Goal: Task Accomplishment & Management: Complete application form

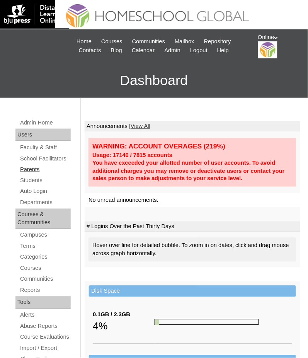
click at [35, 168] on link "Parents" at bounding box center [44, 169] width 51 height 10
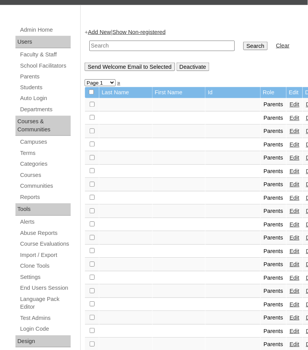
scroll to position [92, 0]
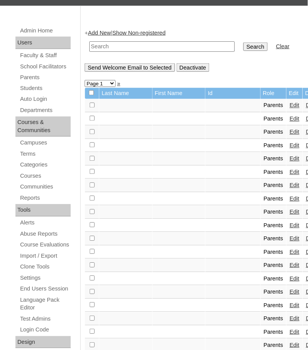
click at [106, 32] on link "Add New" at bounding box center [99, 33] width 23 height 6
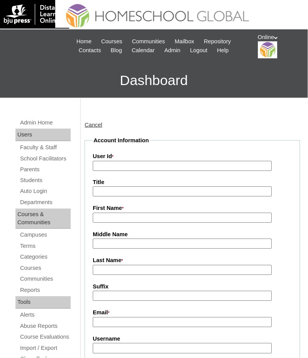
click at [125, 161] on input "User Id *" at bounding box center [182, 166] width 179 height 10
paste input "HGP0283-OACAD2025"
type input "HGP0283-OACAD2025"
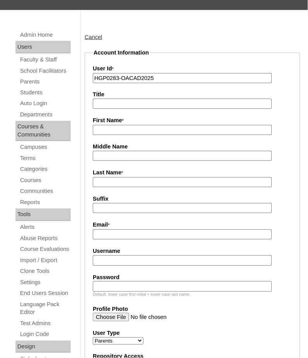
scroll to position [103, 0]
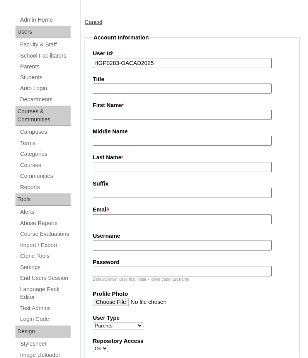
click at [113, 240] on input "Username" at bounding box center [182, 245] width 179 height 10
paste input "jpenullar2025"
type input "jpenullar2025"
click at [129, 268] on input "Password" at bounding box center [182, 271] width 179 height 10
paste input "adfkne"
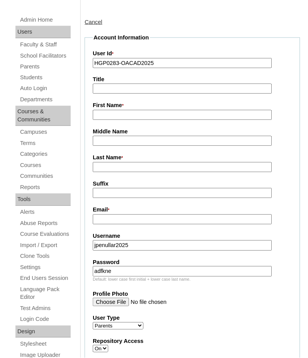
type input "adfkne"
click at [133, 117] on input "First Name *" at bounding box center [182, 115] width 179 height 10
paste input "Catherine De Los Reyes"
drag, startPoint x: 122, startPoint y: 113, endPoint x: 183, endPoint y: 111, distance: 60.6
click at [183, 111] on input "Catherine De Los Reyes" at bounding box center [182, 115] width 179 height 10
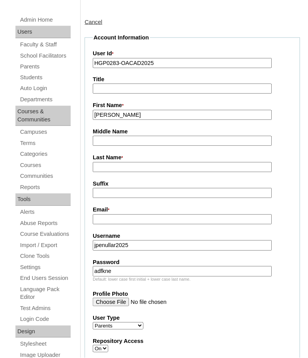
type input "Catherine"
click at [97, 167] on input "Last Name *" at bounding box center [182, 167] width 179 height 10
paste input "De Los Reyes"
type input "De Los Reyes"
click at [133, 216] on input "Email *" at bounding box center [182, 219] width 179 height 10
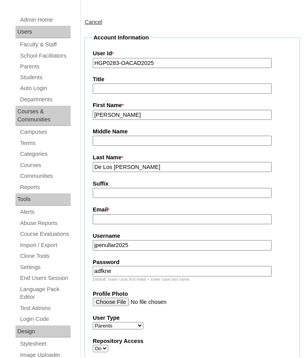
paste input "cathy.gdelosreyes@gmail.com"
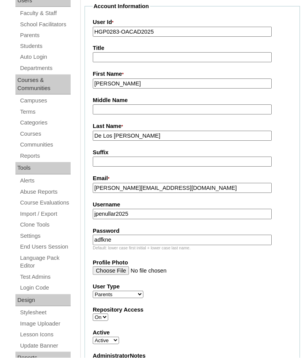
scroll to position [134, 0]
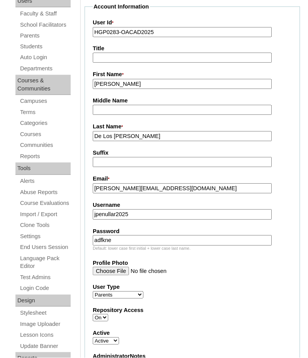
type input "cathy.gdelosreyes@gmail.com"
click at [146, 133] on input "De Los Reyes" at bounding box center [182, 136] width 179 height 10
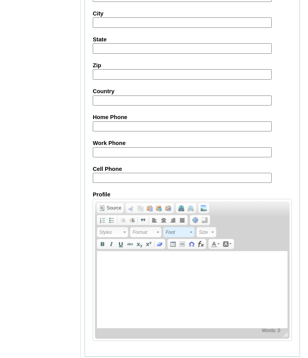
scroll to position [725, 0]
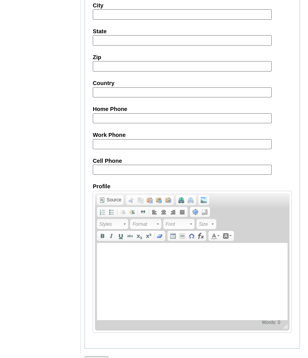
type input "De Los Reyes 2025"
click at [100, 356] on input "Submit" at bounding box center [97, 360] width 24 height 8
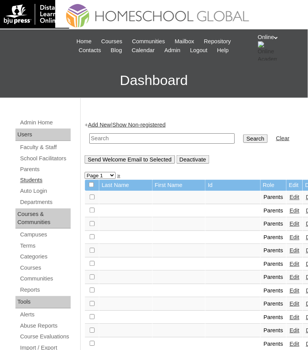
click at [32, 181] on link "Students" at bounding box center [44, 181] width 51 height 10
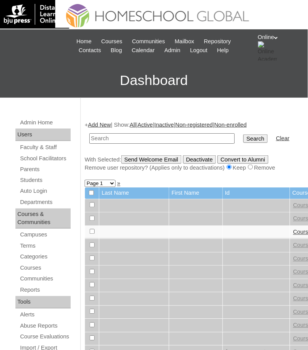
click at [101, 124] on link "Add New" at bounding box center [99, 125] width 23 height 6
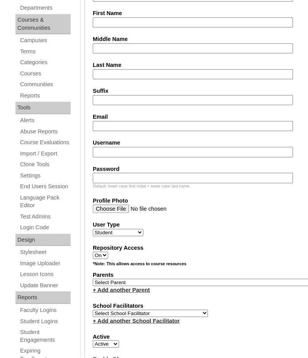
scroll to position [206, 0]
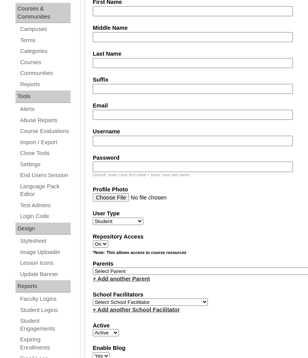
click at [128, 110] on input "Email" at bounding box center [193, 115] width 200 height 10
paste input "[PERSON_NAME][EMAIL_ADDRESS][DOMAIN_NAME]"
type input "[PERSON_NAME][EMAIL_ADDRESS][DOMAIN_NAME]"
click at [151, 136] on input "Username" at bounding box center [193, 141] width 200 height 10
paste input "juan.penullar2025"
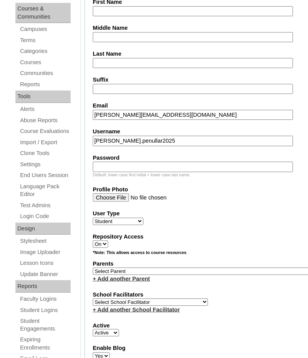
type input "juan.penullar2025"
click at [102, 154] on label "Password" at bounding box center [204, 158] width 222 height 8
click at [102, 161] on input "Password" at bounding box center [193, 166] width 200 height 10
paste input "akqwi"
type input "akqwi"
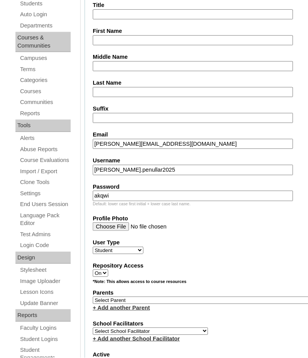
scroll to position [175, 0]
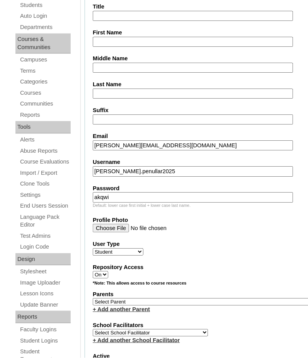
click at [121, 39] on input "First Name" at bounding box center [193, 42] width 200 height 10
paste input "Juan Mikaela"
type input "Juan Mikaela"
click at [119, 63] on input "Middle Name" at bounding box center [193, 68] width 200 height 10
paste input "Delos Reyes"
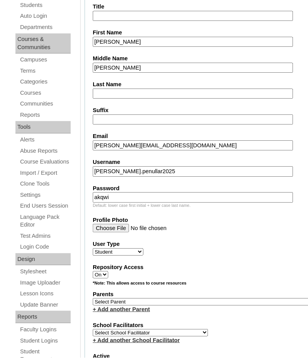
type input "Delos Reyes"
click at [119, 89] on input "Last Name" at bounding box center [193, 94] width 200 height 10
paste input "Penullar"
type input "Penullar"
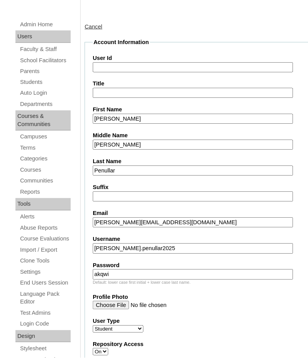
scroll to position [72, 0]
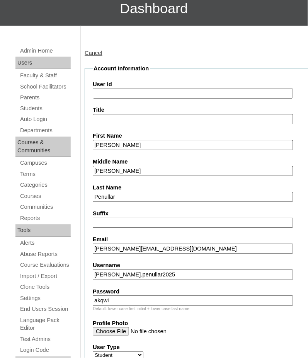
click at [124, 90] on input "User Id" at bounding box center [193, 93] width 200 height 10
paste input "HG3301OACAD2025"
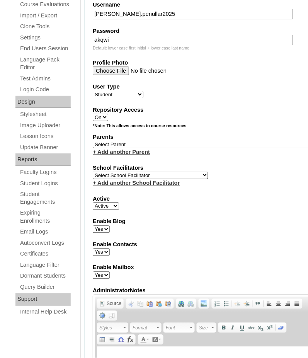
scroll to position [339, 0]
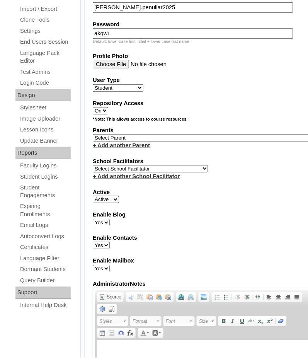
type input "HG3301OACAD2025"
click at [126, 165] on select "Select School Facilitator [PERSON_NAME] [PERSON_NAME] Gloryfe [PERSON_NAME] [PE…" at bounding box center [150, 168] width 115 height 7
select select "41379"
click at [93, 165] on select "Select School Facilitator [PERSON_NAME] [PERSON_NAME] Gloryfe [PERSON_NAME] [PE…" at bounding box center [150, 168] width 115 height 7
click at [107, 134] on select "Select Parent , , , , , , , , , , , , , , , , , , , , , , , , , , , , , , , , ,…" at bounding box center [204, 137] width 222 height 7
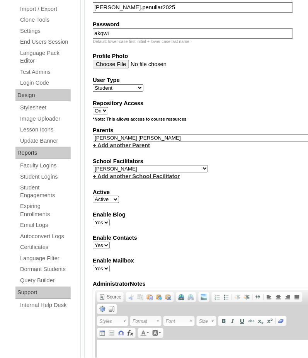
click at [253, 234] on div "Enable Contacts Yes No" at bounding box center [204, 241] width 222 height 15
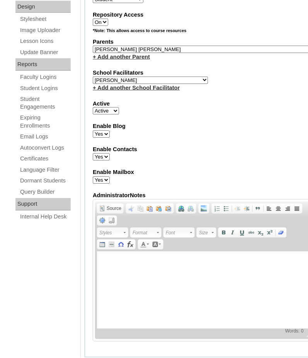
scroll to position [442, 0]
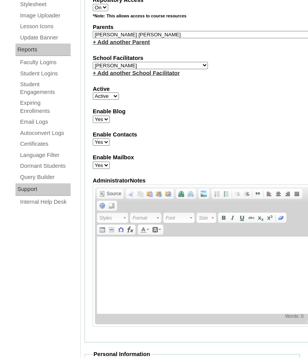
click at [163, 31] on select "Select Parent , , , , , , , , , , , , , , , , , , , , , , , , , , , , , , , , ,…" at bounding box center [204, 34] width 222 height 7
select select "35399"
click at [260, 131] on label "Enable Contacts" at bounding box center [204, 135] width 222 height 8
click at [110, 139] on select "Yes No" at bounding box center [101, 142] width 17 height 7
click at [176, 31] on select "Select Parent , , , , , , , , , , , , , , , , , , , , , , , , , , , , , , , , ,…" at bounding box center [204, 34] width 222 height 7
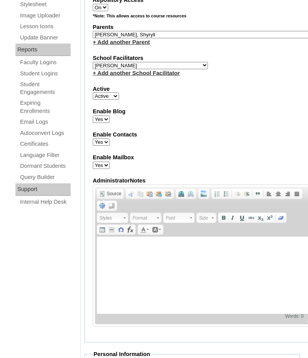
click at [247, 40] on fieldset "Account Information User Id HG3301OACAD2025 Title First Name Juan Mikaela Middl…" at bounding box center [204, 18] width 239 height 648
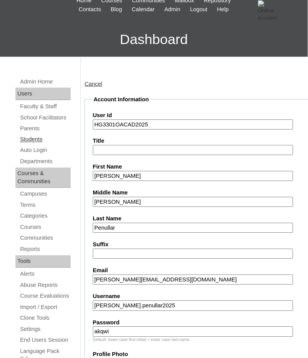
scroll to position [41, 0]
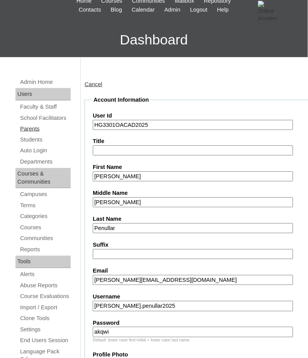
click at [31, 127] on link "Parents" at bounding box center [44, 129] width 51 height 10
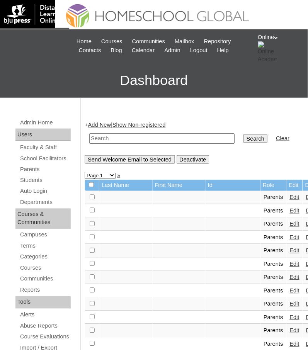
click at [120, 131] on td at bounding box center [161, 138] width 153 height 18
click at [122, 140] on input "text" at bounding box center [162, 138] width 146 height 10
paste input "HGP0283-OACAD2025"
type input "HGP0283-OACAD2025"
click at [243, 134] on input "Search" at bounding box center [255, 138] width 24 height 8
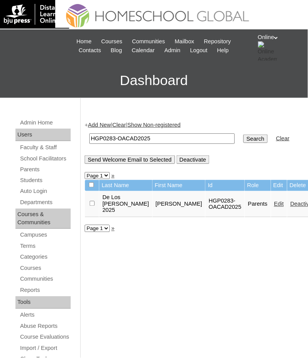
click at [274, 202] on link "Edit" at bounding box center [279, 204] width 10 height 6
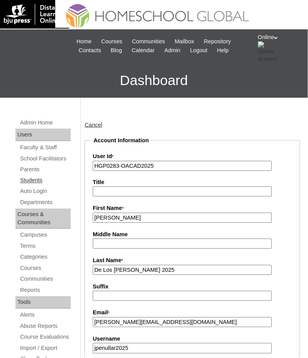
click at [32, 176] on link "Students" at bounding box center [44, 181] width 51 height 10
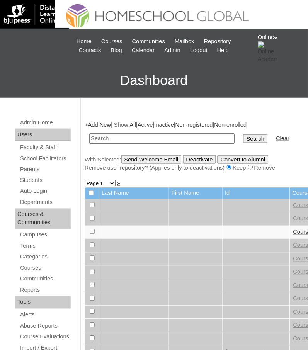
click at [111, 124] on link "Add New" at bounding box center [99, 125] width 23 height 6
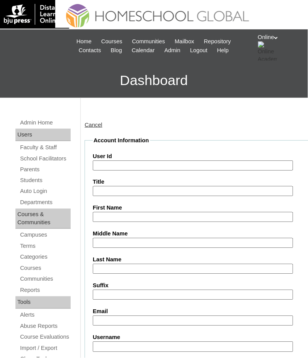
click at [138, 164] on input "User Id" at bounding box center [193, 165] width 200 height 10
paste input "HG3301OACAD2025"
type input "HG3301OACAD2025"
click at [127, 341] on input "Username" at bounding box center [193, 346] width 200 height 10
paste input "juan.penullar2025"
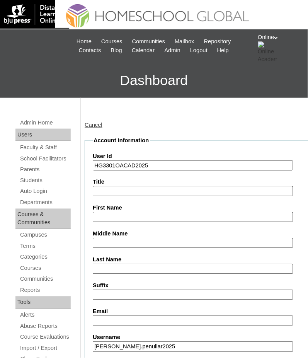
type input "juan.penullar2025"
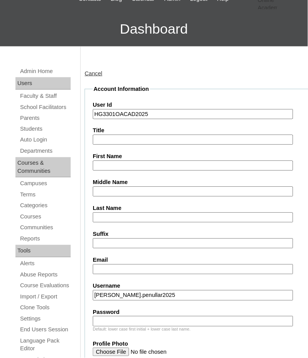
click at [131, 316] on input "Password" at bounding box center [193, 321] width 200 height 10
paste input "akqwi"
type input "akqwi"
click at [122, 264] on input "Email" at bounding box center [193, 269] width 200 height 10
paste input "cathy.gdelosreyes@gmail.com"
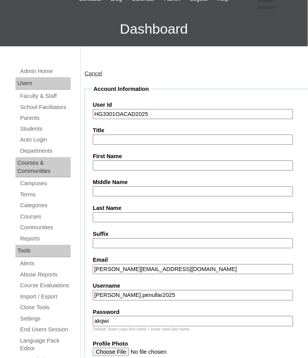
type input "cathy.gdelosreyes@gmail.com"
click at [139, 161] on input "First Name" at bounding box center [193, 166] width 200 height 10
paste input "[PERSON_NAME]"
type input "[PERSON_NAME]"
click at [108, 190] on input "Middle Name" at bounding box center [193, 191] width 200 height 10
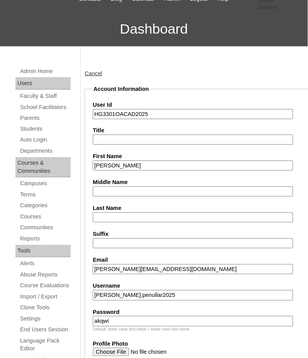
paste input "[PERSON_NAME]"
type input "[PERSON_NAME]"
click at [138, 212] on input "Last Name" at bounding box center [193, 217] width 200 height 10
paste input "Penullar"
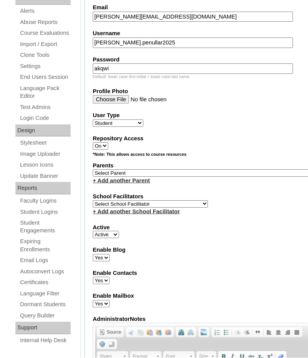
scroll to position [304, 0]
type input "Penullar"
click at [141, 169] on select "Select Parent , , , , , , , , , , , , , , , , , , , , , , , , , , , , , , , , ,…" at bounding box center [204, 172] width 222 height 7
select select "40968"
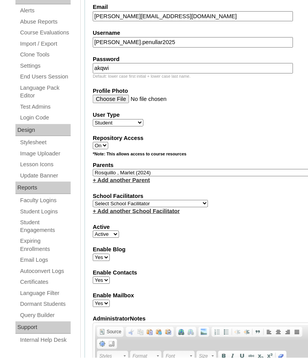
click at [149, 200] on select "Select School Facilitator Norman Añain Ruffa Abadijas Mary Abella Gloryfe Abion…" at bounding box center [150, 203] width 115 height 7
select select "41379"
click at [93, 200] on select "Select School Facilitator Norman Añain Ruffa Abadijas Mary Abella Gloryfe Abion…" at bounding box center [150, 203] width 115 height 7
click at [155, 169] on select "Select Parent , , , , , , , , , , , , , , , , , , , , , , , , , , , , , , , , ,…" at bounding box center [204, 172] width 222 height 7
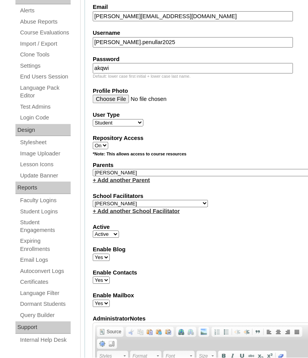
click at [155, 169] on select "Select Parent , , , , , , , , , , , , , , , , , , , , , , , , , , , , , , , , ,…" at bounding box center [204, 172] width 222 height 7
select select "23810"
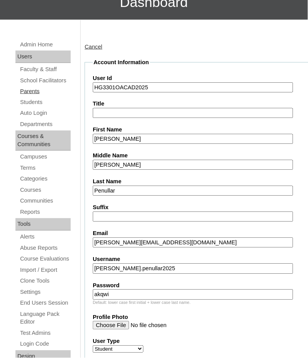
scroll to position [74, 0]
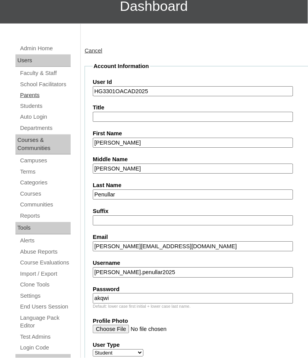
click at [33, 92] on link "Parents" at bounding box center [44, 95] width 51 height 10
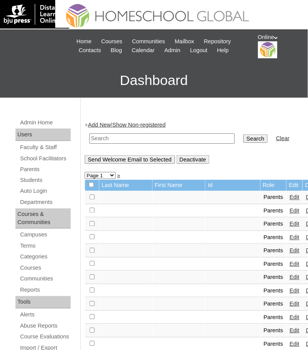
click at [125, 138] on input "text" at bounding box center [162, 138] width 146 height 10
paste input "HGP0283-OACAD2025"
type input "HGP0283-OACAD2025"
click at [243, 134] on input "Search" at bounding box center [255, 138] width 24 height 8
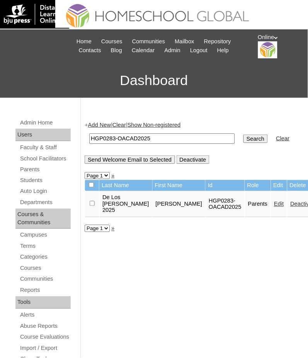
click at [97, 124] on link "Add New" at bounding box center [99, 125] width 23 height 6
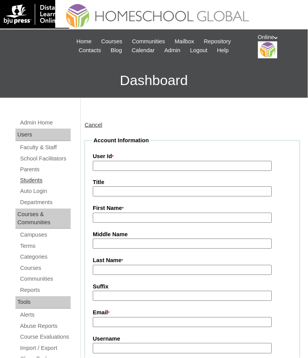
click at [39, 176] on link "Students" at bounding box center [44, 181] width 51 height 10
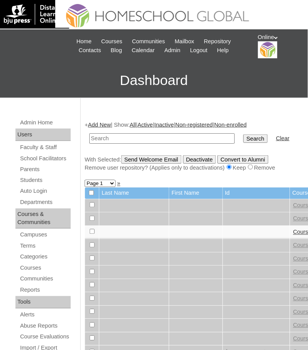
click at [106, 124] on link "Add New" at bounding box center [99, 125] width 23 height 6
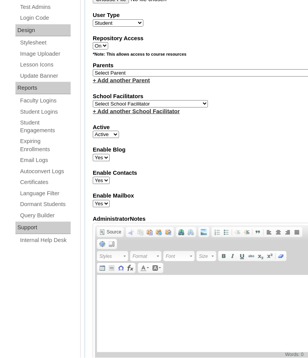
scroll to position [394, 0]
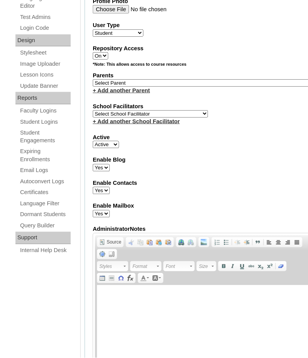
click at [163, 79] on select "Select Parent , , , , , , , , , , , , , , , , , , , , , , , , , , , , , , , , ,…" at bounding box center [204, 82] width 222 height 7
select select "44286"
click at [93, 79] on select "Select Parent , , , , , , , , , , , , , , , , , , , , , , , , , , , , , , , , ,…" at bounding box center [204, 82] width 222 height 7
click at [139, 110] on select "Select School Facilitator [PERSON_NAME] [PERSON_NAME] Gloryfe [PERSON_NAME] [PE…" at bounding box center [150, 113] width 115 height 7
select select "41379"
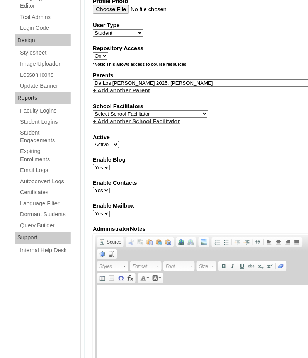
click at [93, 110] on select "Select School Facilitator Norman Añain Ruffa Abadijas Mary Abella Gloryfe Abion…" at bounding box center [150, 113] width 115 height 7
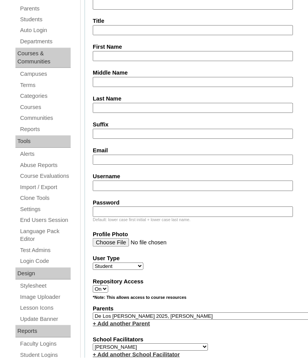
scroll to position [0, 0]
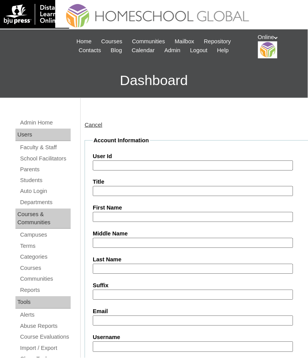
click at [124, 162] on input "User Id" at bounding box center [193, 165] width 200 height 10
paste input "cathy.gdelosreyes@gmail.com"
type input "cathy.gdelosreyes@gmail.com"
click at [142, 315] on input "Email" at bounding box center [193, 320] width 200 height 10
paste input "cathy.gdelosreyes@gmail.com"
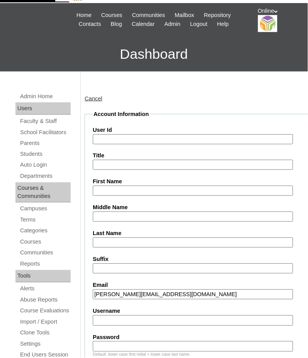
scroll to position [27, 0]
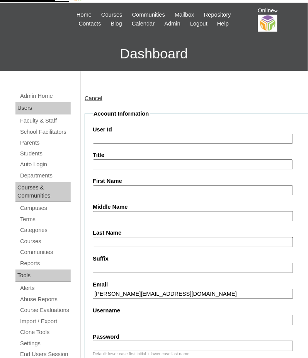
type input "cathy.gdelosreyes@gmail.com"
click at [122, 137] on input "User Id" at bounding box center [193, 139] width 200 height 10
paste input "HG3301OACAD2025"
type input "HG3301OACAD2025"
click at [114, 317] on input "Username" at bounding box center [193, 320] width 200 height 10
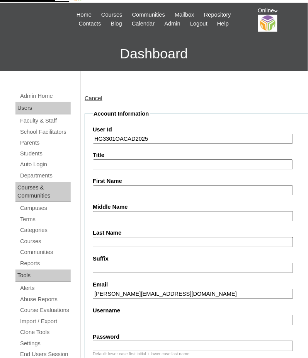
paste input "juan.penullar2025"
type input "juan.penullar2025"
click at [105, 341] on input "Password" at bounding box center [193, 346] width 200 height 10
paste input "akqwi"
type input "akqwi"
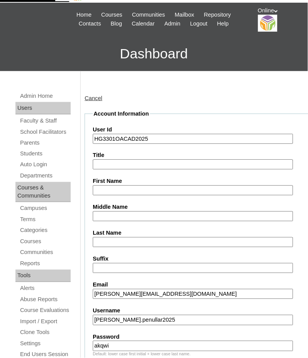
click at [100, 187] on input "First Name" at bounding box center [193, 190] width 200 height 10
paste input "Juan Mikaela"
type input "Juan Mikaela"
click at [121, 214] on input "Middle Name" at bounding box center [193, 216] width 200 height 10
paste input "Delos Reyes"
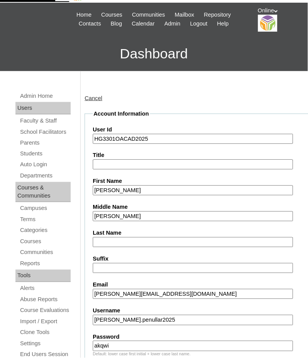
type input "Delos Reyes"
click at [107, 237] on input "Last Name" at bounding box center [193, 242] width 200 height 10
paste input "Penullar"
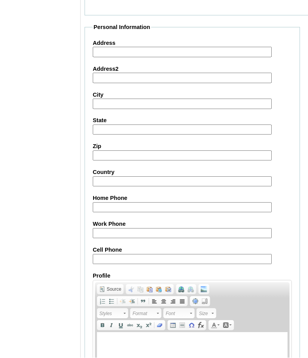
scroll to position [853, 0]
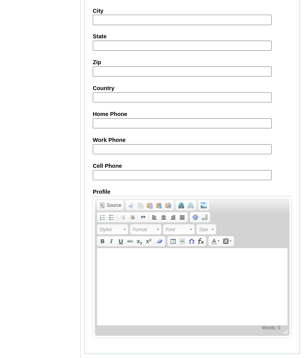
type input "Penullar"
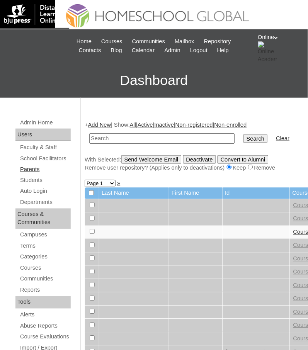
click at [28, 167] on link "Parents" at bounding box center [44, 169] width 51 height 10
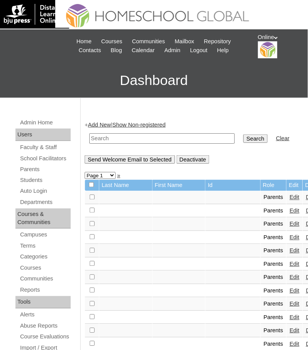
click at [98, 124] on link "Add New" at bounding box center [99, 125] width 23 height 6
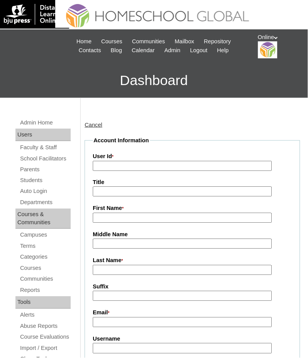
click at [141, 161] on input "User Id *" at bounding box center [182, 166] width 179 height 10
paste input "HGP0284-OACAD2025"
type input "HGP0284-OACAD2025"
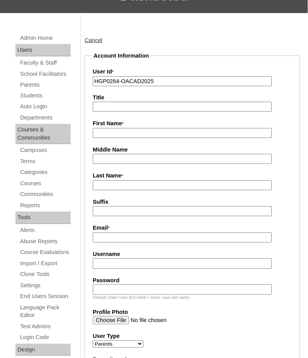
scroll to position [103, 0]
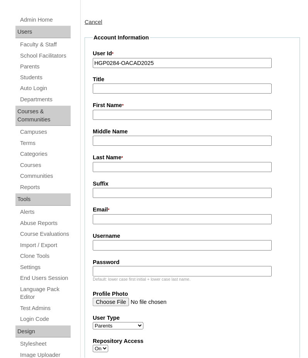
click at [112, 240] on input "Username" at bounding box center [182, 245] width 179 height 10
paste input "abarbadillo2025"
type input "abarbadillo2025"
click at [116, 266] on input "Password" at bounding box center [182, 271] width 179 height 10
paste input "wefjwe"
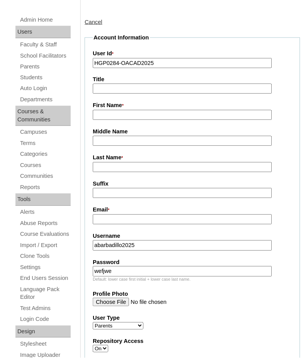
type input "wefjwe"
click at [144, 116] on input "First Name *" at bounding box center [182, 115] width 179 height 10
paste input "[PERSON_NAME]"
click at [132, 113] on input "[PERSON_NAME]" at bounding box center [182, 115] width 179 height 10
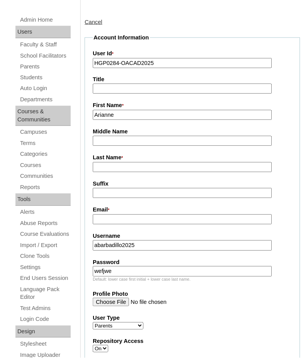
type input "Arianne"
click at [119, 162] on input "Last Name *" at bounding box center [182, 167] width 179 height 10
paste input "Bernate"
type input "Bernate 2025"
click at [127, 218] on input "Email *" at bounding box center [182, 219] width 179 height 10
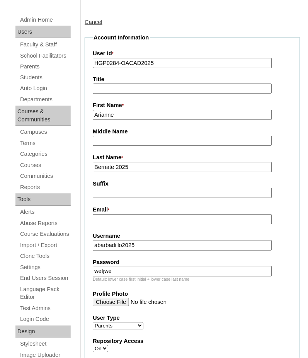
paste input "[EMAIL_ADDRESS][DOMAIN_NAME]"
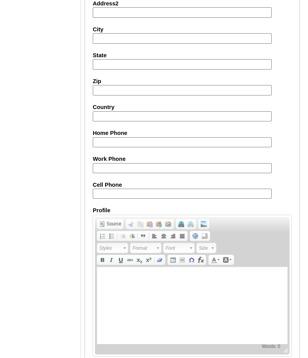
scroll to position [725, 0]
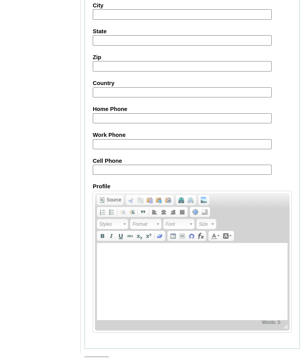
type input "[EMAIL_ADDRESS][DOMAIN_NAME]"
click at [103, 356] on input "Submit" at bounding box center [97, 360] width 24 height 8
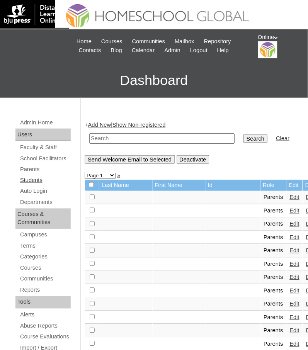
click at [34, 177] on link "Students" at bounding box center [44, 181] width 51 height 10
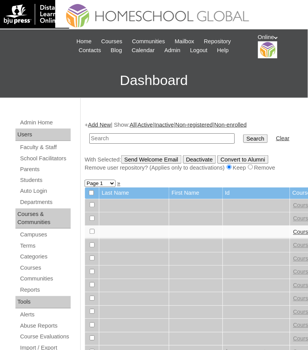
click at [111, 122] on link "Add New" at bounding box center [99, 125] width 23 height 6
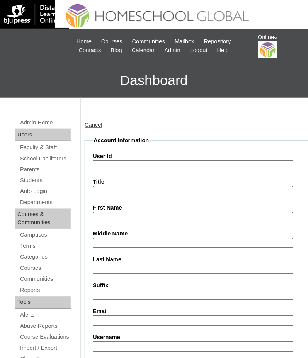
click at [130, 315] on input "Email" at bounding box center [193, 320] width 200 height 10
paste input "iamaiyieh@gmail.com"
type input "iamaiyieh@gmail.com"
click at [133, 214] on input "First Name" at bounding box center [193, 217] width 200 height 10
paste input "Ayrton Lucas"
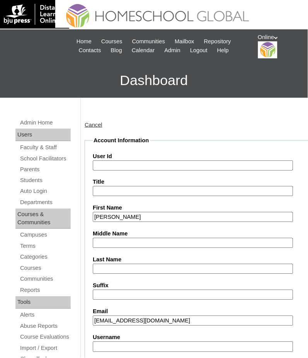
type input "Ayrton Lucas"
click at [117, 240] on input "Middle Name" at bounding box center [193, 243] width 200 height 10
paste input "Bernate"
type input "Bernate"
click at [108, 266] on input "Last Name" at bounding box center [193, 269] width 200 height 10
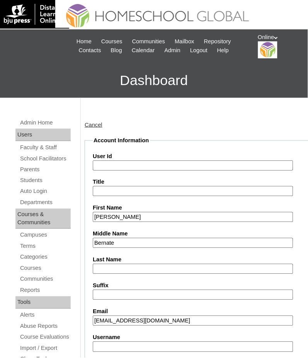
paste input "Barbadillo"
type input "Barbadillo"
click at [140, 163] on input "User Id" at bounding box center [193, 165] width 200 height 10
paste input "HG3302OACAD2025"
type input "HG3302OACAD2025"
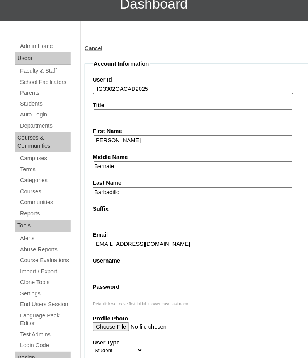
scroll to position [103, 0]
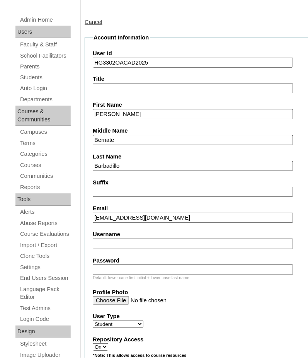
click at [109, 239] on input "Username" at bounding box center [193, 244] width 200 height 10
paste input "ayrton.barbadillo2025"
type input "ayrton.barbadillo2025"
click at [135, 264] on input "Password" at bounding box center [193, 269] width 200 height 10
paste input "mgnekd"
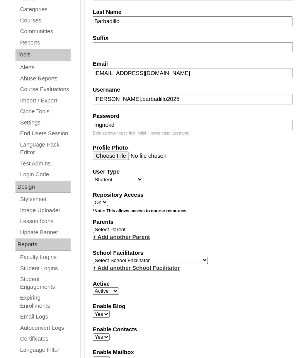
scroll to position [247, 0]
type input "mgnekd"
click at [120, 226] on select "Select Parent , , , , , , , , , , , , , , , , , , , , , , , , , , , , , , , , ,…" at bounding box center [204, 229] width 222 height 7
select select "44288"
click at [93, 226] on select "Select Parent , , , , , , , , , , , , , , , , , , , , , , , , , , , , , , , , ,…" at bounding box center [204, 229] width 222 height 7
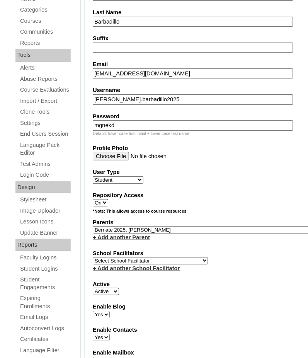
click at [125, 257] on select "Select School Facilitator Norman Añain Ruffa Abadijas Mary Abella Gloryfe Abion…" at bounding box center [150, 260] width 115 height 7
select select "41379"
click at [93, 257] on select "Select School Facilitator Norman Añain Ruffa Abadijas Mary Abella Gloryfe Abion…" at bounding box center [150, 260] width 115 height 7
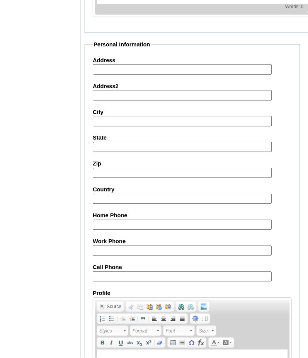
scroll to position [853, 0]
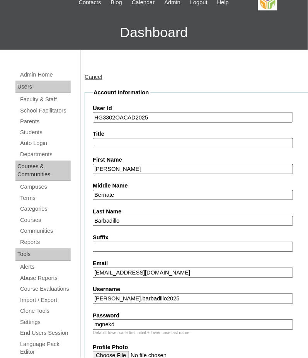
scroll to position [0, 0]
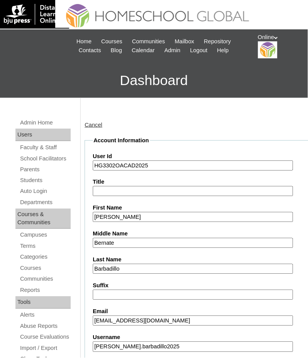
click at [92, 68] on h3 "Dashboard" at bounding box center [154, 80] width 300 height 35
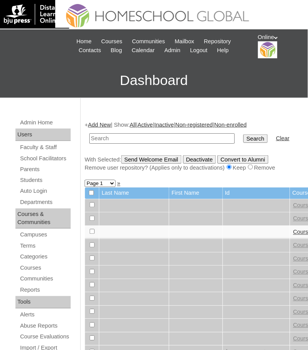
click at [144, 139] on input "text" at bounding box center [162, 138] width 146 height 10
paste input "HG3301OACAD2025"
type input "HG3301OACAD2025"
click at [243, 134] on input "Search" at bounding box center [255, 138] width 24 height 8
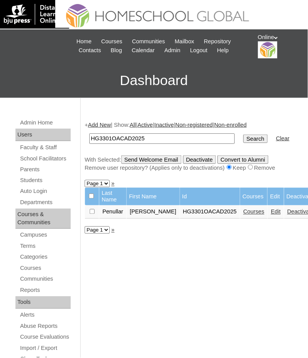
click at [271, 210] on link "Edit" at bounding box center [276, 211] width 10 height 6
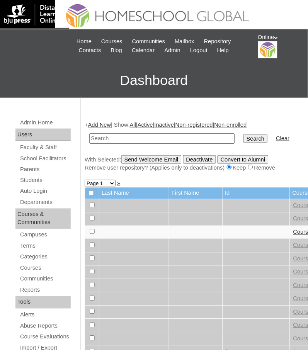
click at [140, 136] on input "text" at bounding box center [162, 138] width 146 height 10
type input "HG3301OACAD2025"
click at [243, 136] on input "Search" at bounding box center [255, 138] width 24 height 8
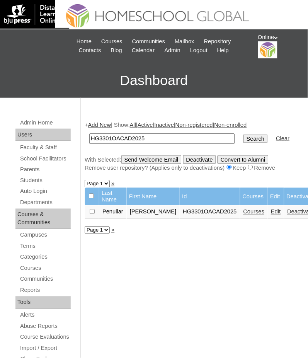
click at [243, 214] on link "Courses" at bounding box center [253, 211] width 21 height 6
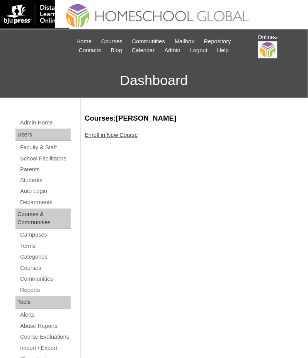
click at [131, 133] on link "Enroll in New Course" at bounding box center [111, 135] width 53 height 6
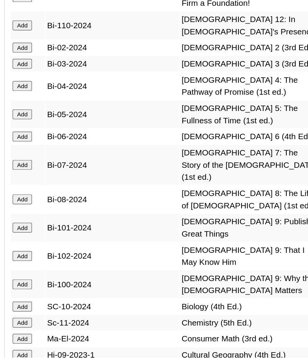
scroll to position [2920, 0]
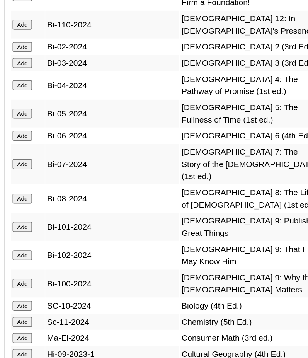
click at [90, 303] on input "Add" at bounding box center [93, 306] width 14 height 7
click at [91, 283] on input "Add" at bounding box center [93, 286] width 14 height 7
click at [93, 263] on input "Add" at bounding box center [93, 266] width 14 height 7
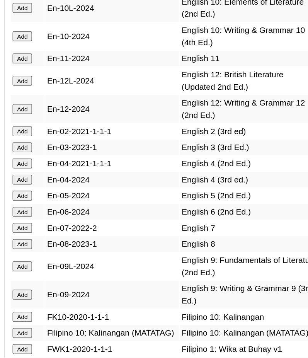
scroll to position [3210, 0]
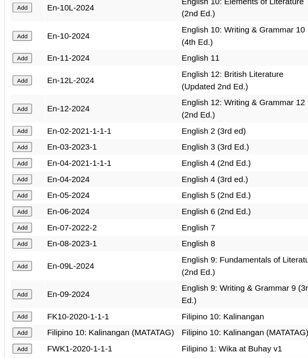
click at [90, 290] on input "Add" at bounding box center [93, 293] width 14 height 7
click at [94, 310] on input "Add" at bounding box center [93, 313] width 14 height 7
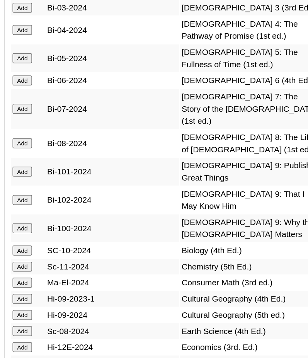
scroll to position [3068, 0]
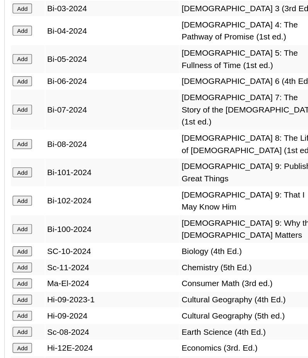
click at [96, 182] on input "Add" at bounding box center [93, 185] width 14 height 7
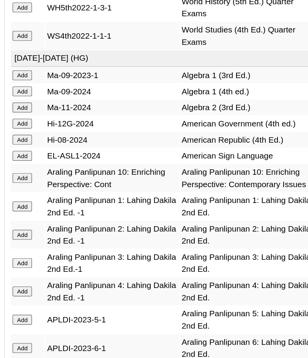
scroll to position [2514, 0]
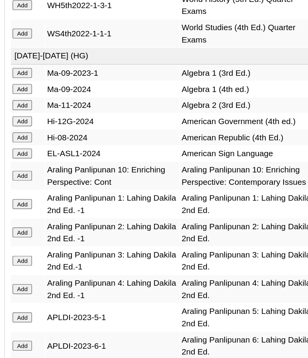
click at [95, 107] on input "Add" at bounding box center [93, 103] width 14 height 7
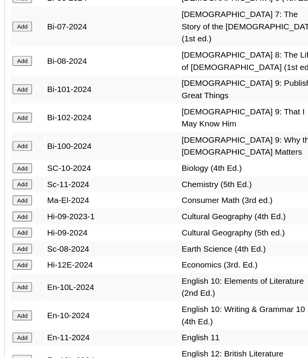
scroll to position [3017, 0]
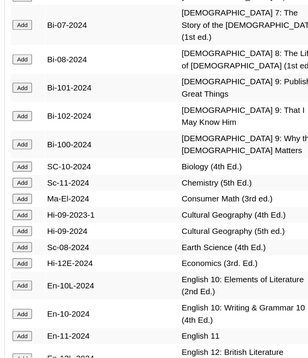
click at [95, 288] on input "Add" at bounding box center [93, 291] width 14 height 7
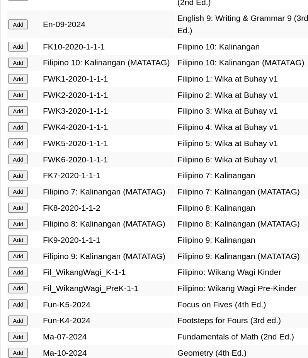
scroll to position [3400, 0]
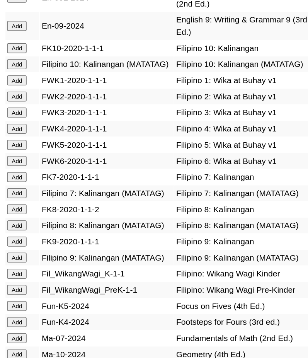
click at [93, 281] on input "Add" at bounding box center [93, 284] width 14 height 7
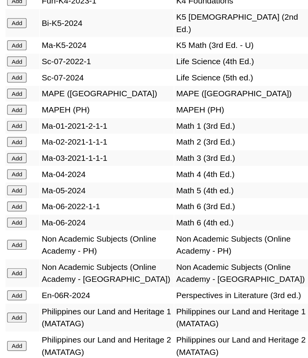
scroll to position [3819, 0]
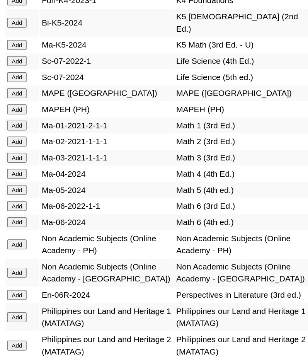
click at [92, 275] on input "Add" at bounding box center [93, 278] width 14 height 7
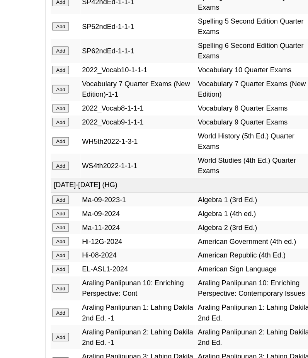
scroll to position [2424, 0]
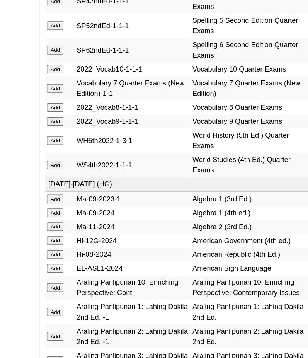
click at [98, 112] on input "Add" at bounding box center [93, 108] width 14 height 7
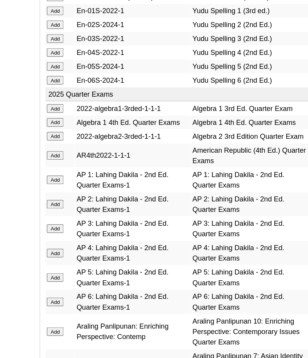
scroll to position [753, 0]
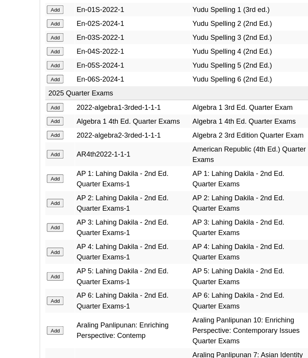
click at [92, 175] on input "Add" at bounding box center [93, 178] width 14 height 7
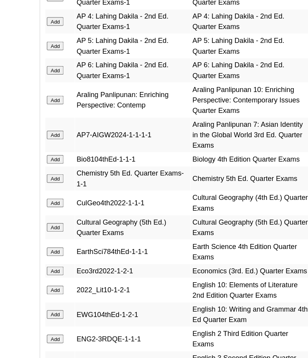
scroll to position [939, 0]
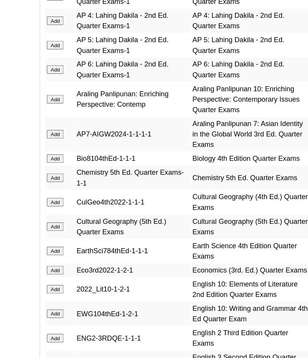
click at [94, 209] on input "Add" at bounding box center [93, 212] width 14 height 7
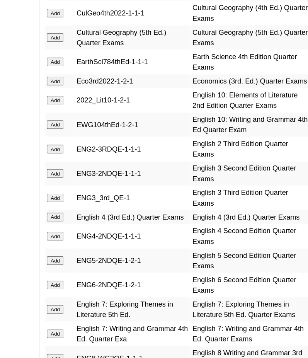
scroll to position [1151, 0]
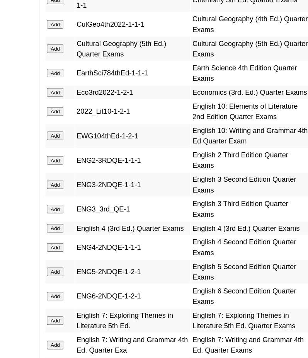
click at [91, 71] on input "Add" at bounding box center [93, 74] width 14 height 7
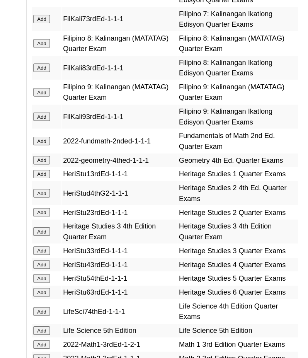
scroll to position [1681, 0]
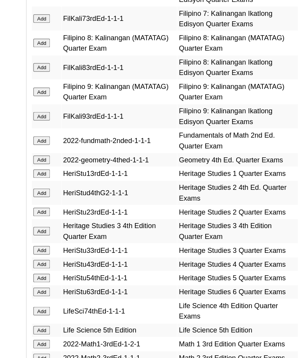
click at [95, 140] on input "Add" at bounding box center [93, 143] width 14 height 7
click at [97, 140] on input "Add" at bounding box center [93, 143] width 14 height 7
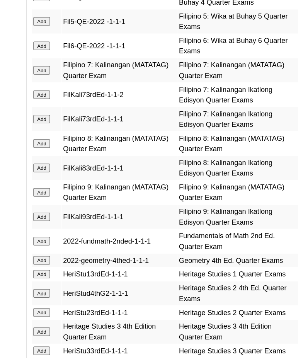
scroll to position [1666, 0]
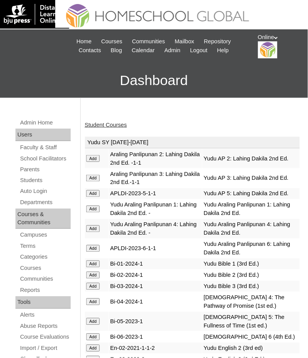
click at [104, 125] on link "Student Courses" at bounding box center [106, 125] width 42 height 6
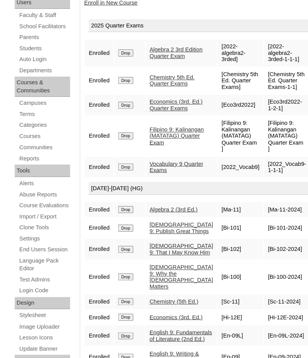
scroll to position [132, 0]
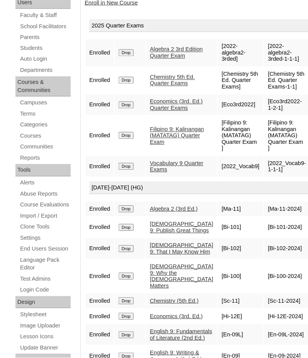
click at [106, 0] on link "Enroll in New Course" at bounding box center [111, 3] width 53 height 6
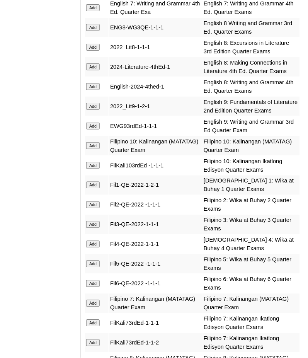
scroll to position [1441, 0]
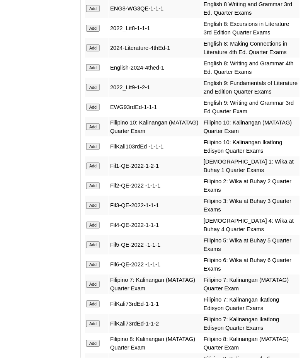
click at [96, 84] on input "Add" at bounding box center [93, 87] width 14 height 7
click at [93, 103] on input "Add" at bounding box center [93, 106] width 14 height 7
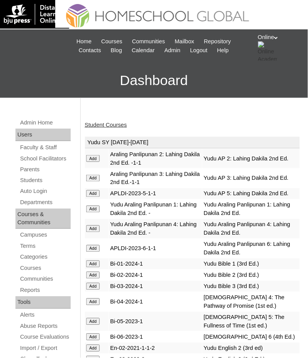
click at [115, 124] on link "Student Courses" at bounding box center [106, 125] width 42 height 6
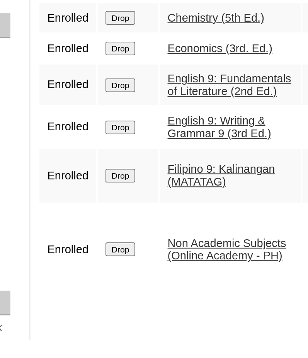
scroll to position [371, 0]
